Goal: Check status

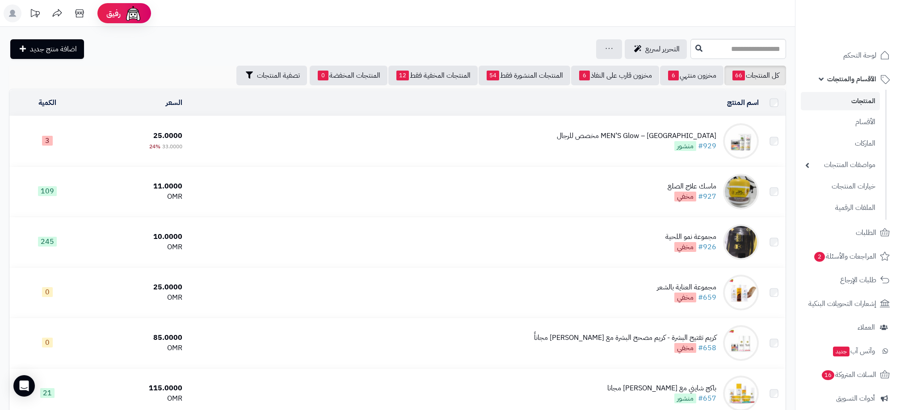
scroll to position [1504, 0]
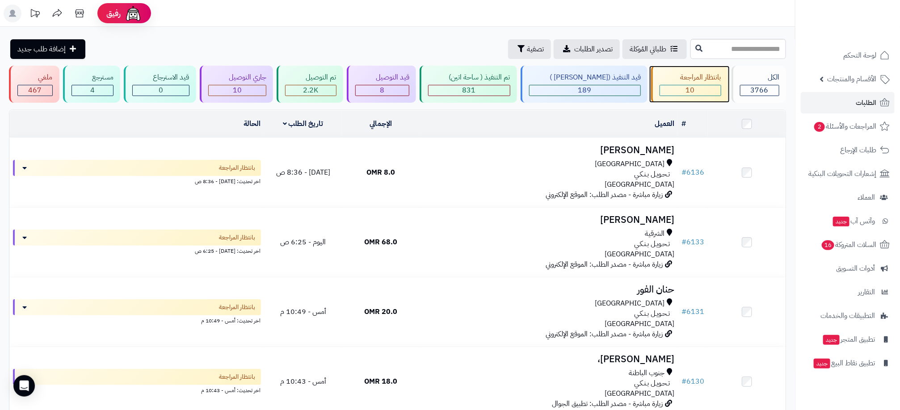
click at [686, 90] on span "10" at bounding box center [690, 90] width 9 height 11
